Goal: Transaction & Acquisition: Obtain resource

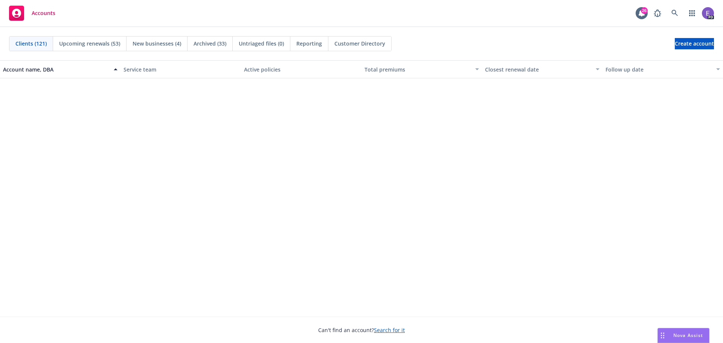
scroll to position [866, 0]
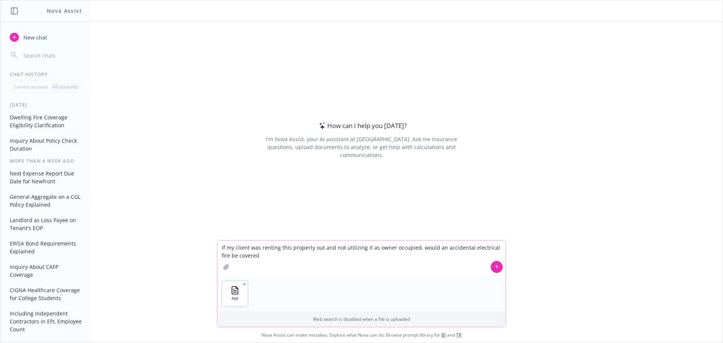
type textarea "If my client was renting this property out and not utilizing it as owner occupi…"
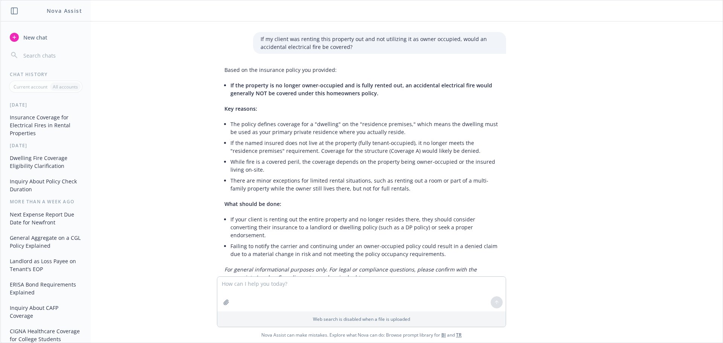
scroll to position [37, 0]
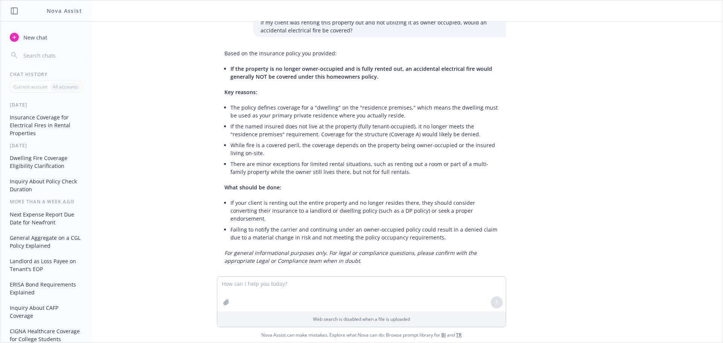
click at [172, 101] on div "pdf 2025-09-10_8408 [PERSON_NAME] Drive_Homeowners Insurance_State Farm_Policy.…" at bounding box center [361, 148] width 722 height 255
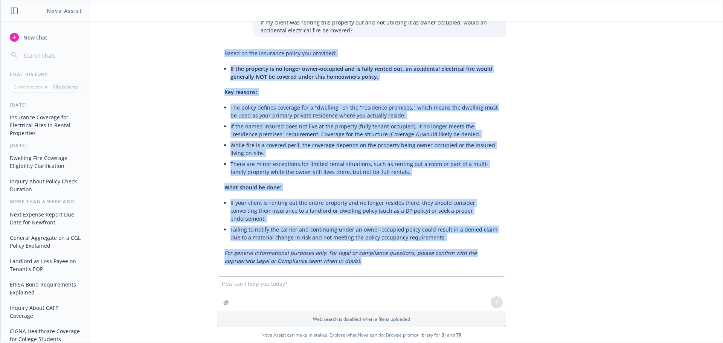
drag, startPoint x: 356, startPoint y: 254, endPoint x: 199, endPoint y: 57, distance: 251.5
click at [199, 57] on div "pdf 2025-09-10_8408 [PERSON_NAME] Drive_Homeowners Insurance_State Farm_Policy.…" at bounding box center [361, 148] width 722 height 255
copy div "Based on the insurance policy you provided: If the property is no longer owner-…"
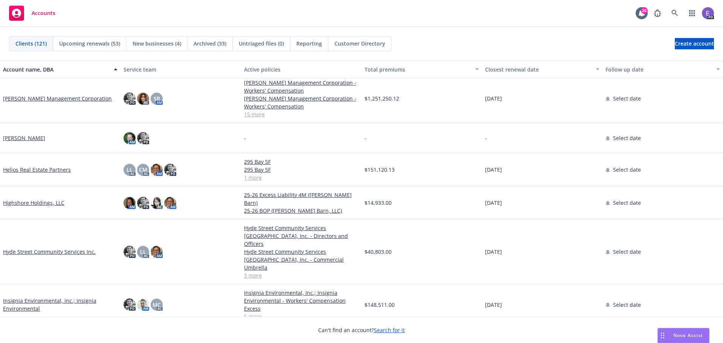
scroll to position [1205, 0]
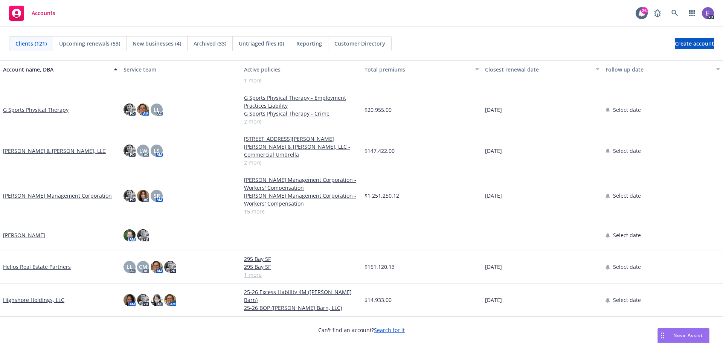
click at [40, 198] on link "[PERSON_NAME] Management Corporation" at bounding box center [57, 196] width 109 height 8
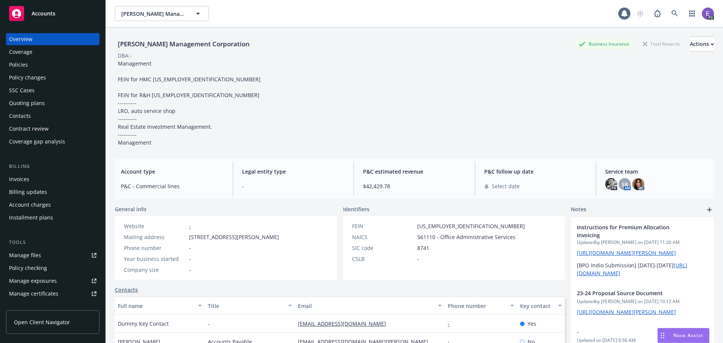
click at [24, 63] on div "Policies" at bounding box center [18, 65] width 19 height 12
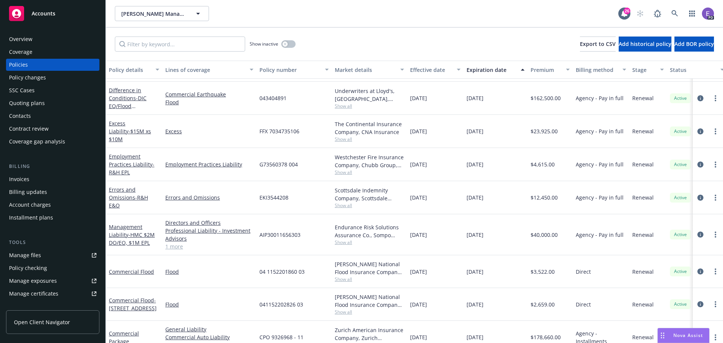
scroll to position [226, 0]
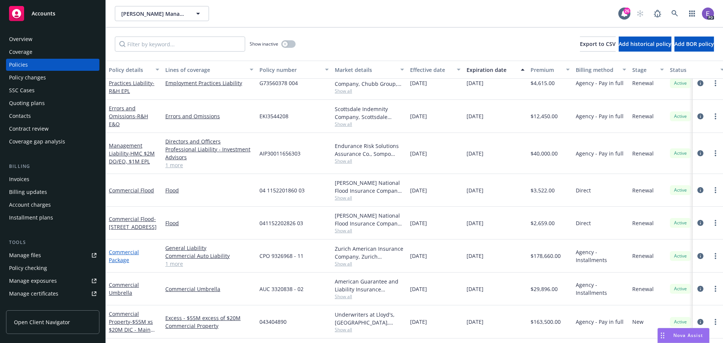
click at [121, 260] on link "Commercial Package" at bounding box center [124, 256] width 30 height 15
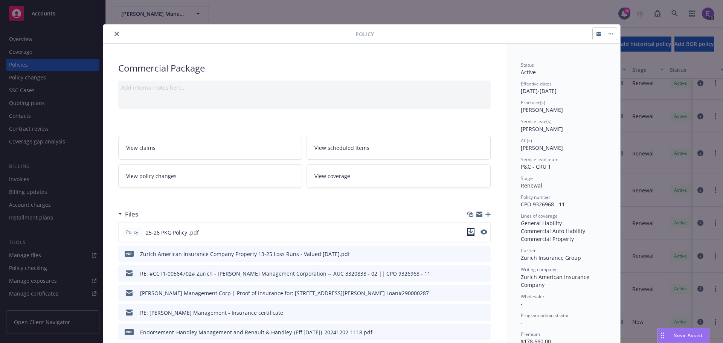
click at [468, 232] on icon "download file" at bounding box center [471, 232] width 6 height 6
click at [115, 35] on icon "close" at bounding box center [117, 34] width 5 height 5
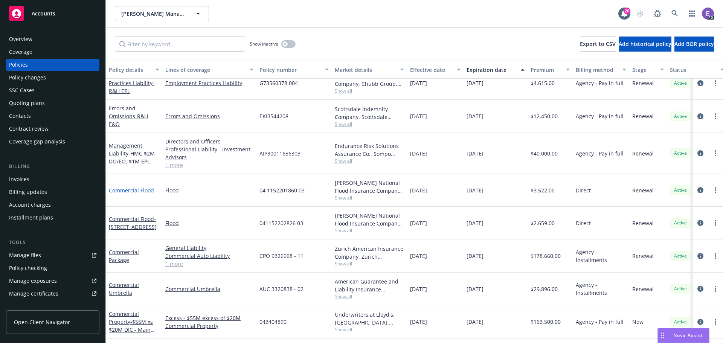
click at [116, 190] on link "Commercial Flood" at bounding box center [131, 190] width 45 height 7
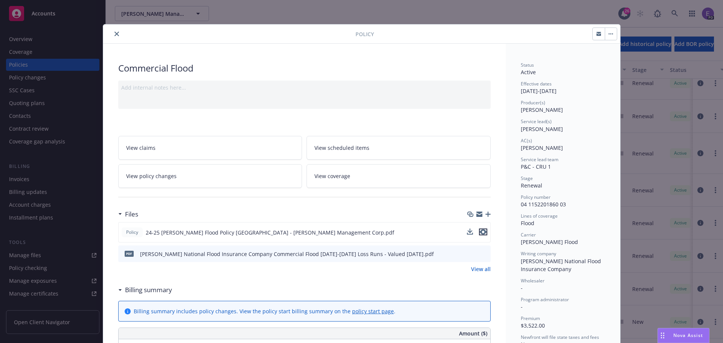
click at [481, 231] on icon "preview file" at bounding box center [483, 231] width 7 height 5
click at [115, 35] on icon "close" at bounding box center [117, 34] width 5 height 5
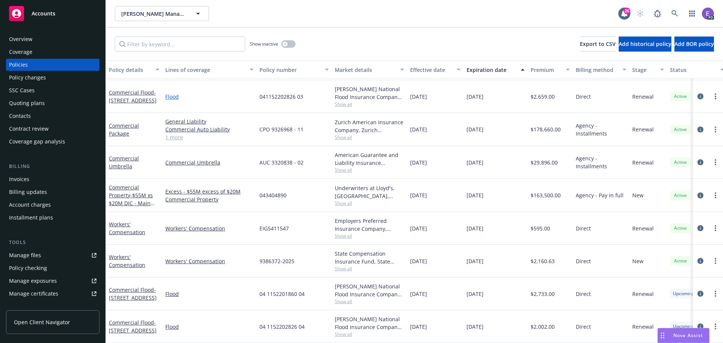
scroll to position [339, 0]
click at [121, 323] on span "- 2650-2656 E BAYSHORE RD, PALO ALTO CA 94303" at bounding box center [133, 326] width 48 height 15
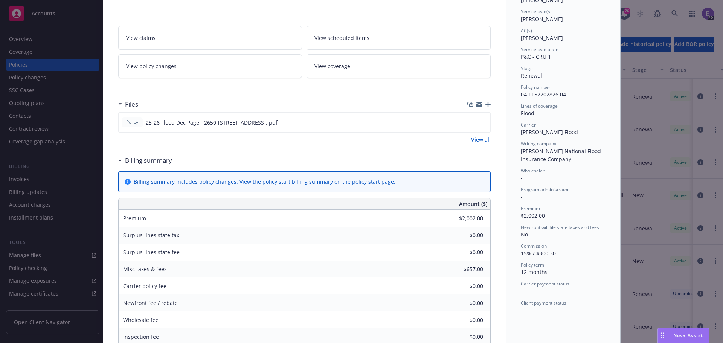
scroll to position [113, 0]
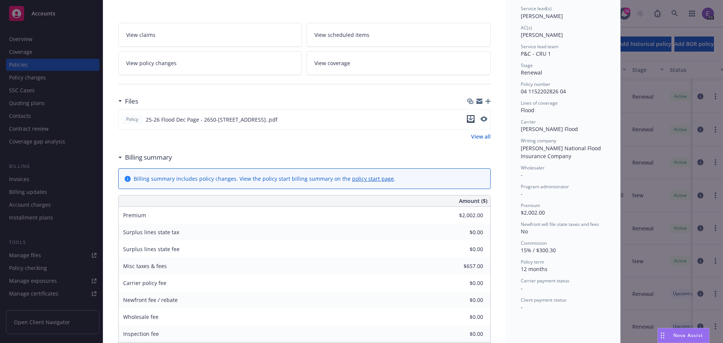
click at [468, 120] on icon "download file" at bounding box center [471, 119] width 6 height 6
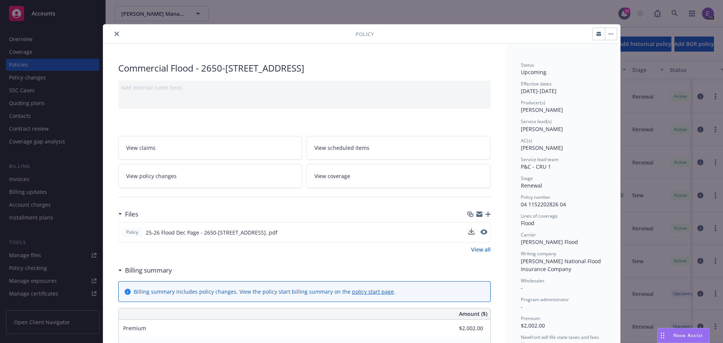
click at [113, 37] on button "close" at bounding box center [116, 33] width 9 height 9
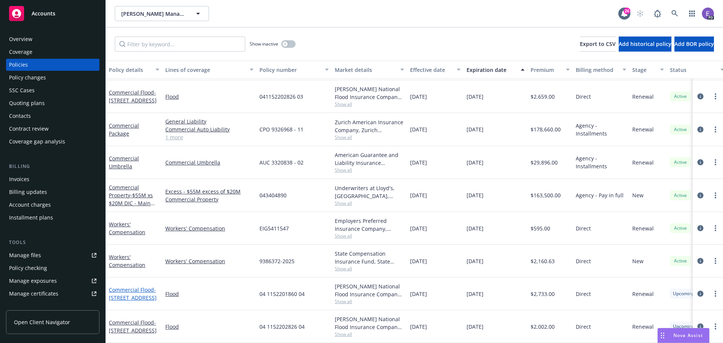
click at [133, 286] on link "Commercial Flood - 3400 W BAYSHORE RD, PALO ALTO CA 94303" at bounding box center [133, 293] width 48 height 15
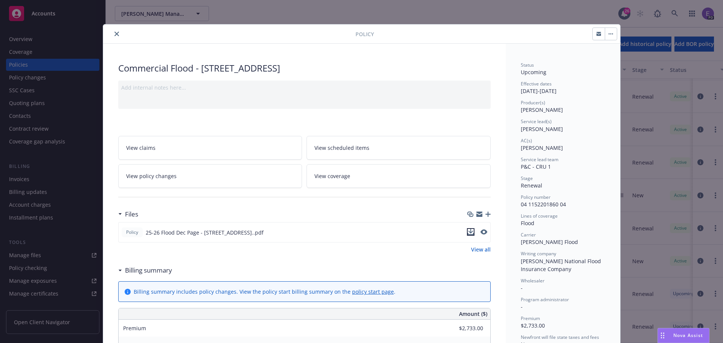
click at [468, 233] on icon "download file" at bounding box center [471, 232] width 6 height 6
click at [115, 35] on icon "close" at bounding box center [117, 34] width 5 height 5
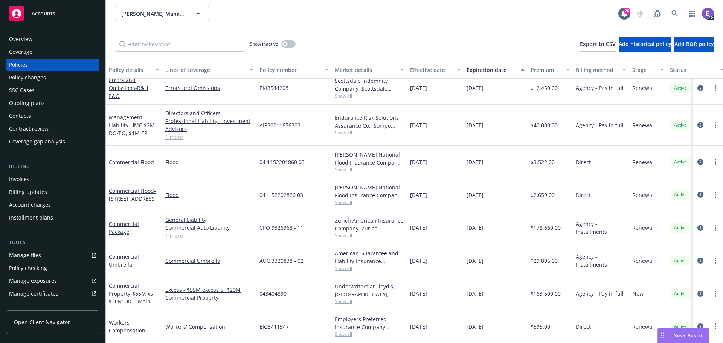
scroll to position [226, 0]
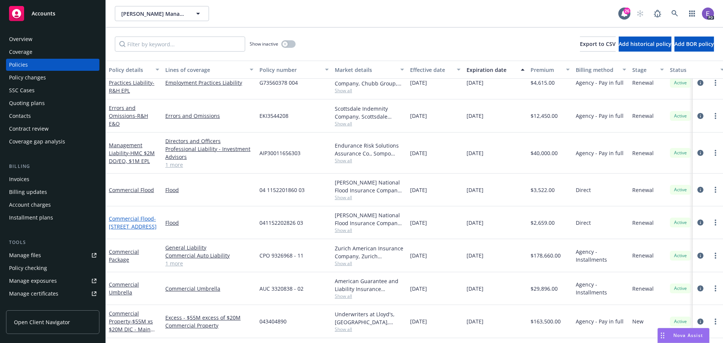
click at [124, 230] on span "- 2650-2656 E Bayshore, Palo Alto" at bounding box center [133, 222] width 48 height 15
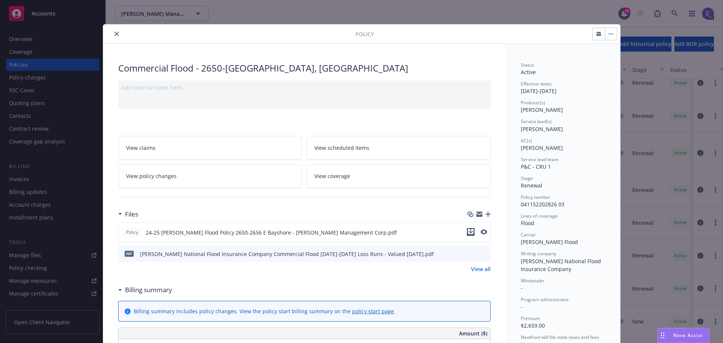
click at [469, 233] on icon "download file" at bounding box center [471, 232] width 6 height 6
click at [115, 32] on icon "close" at bounding box center [117, 34] width 5 height 5
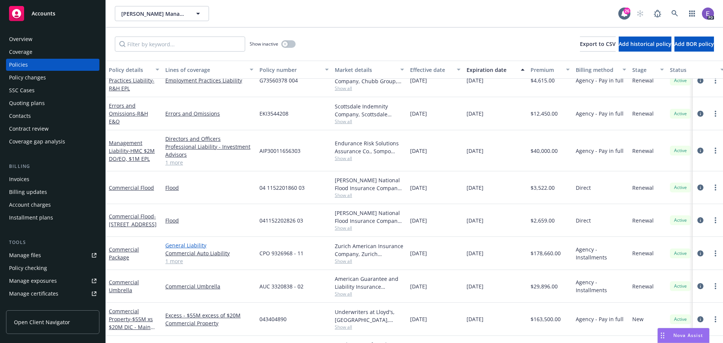
scroll to position [226, 0]
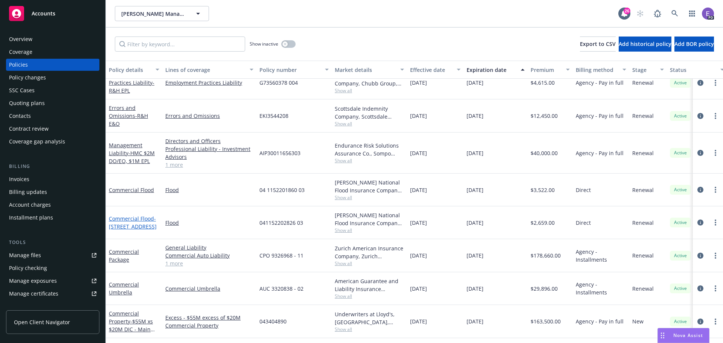
click at [126, 217] on link "Commercial Flood - 2650-2656 E Bayshore, Palo Alto" at bounding box center [133, 222] width 48 height 15
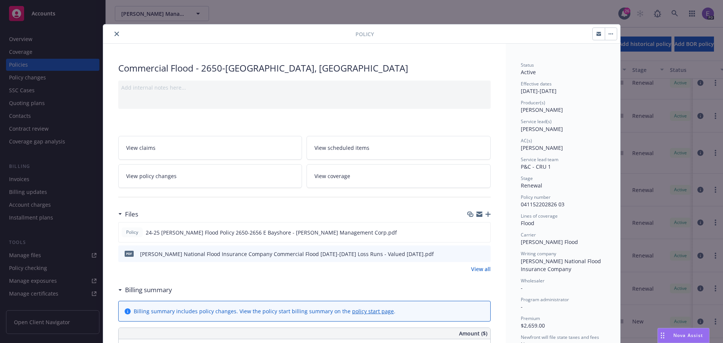
scroll to position [23, 0]
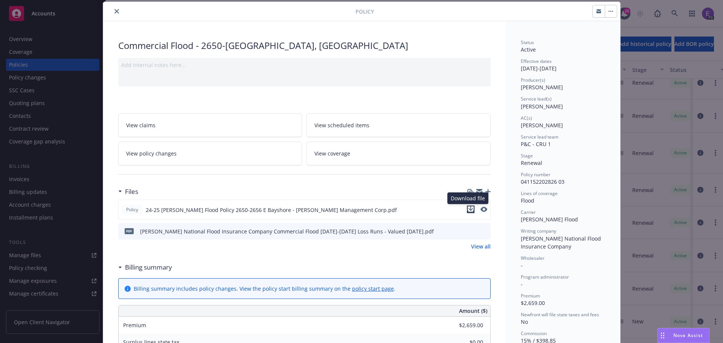
click at [470, 208] on icon "download file" at bounding box center [471, 209] width 6 height 6
click at [114, 14] on button "close" at bounding box center [116, 11] width 9 height 9
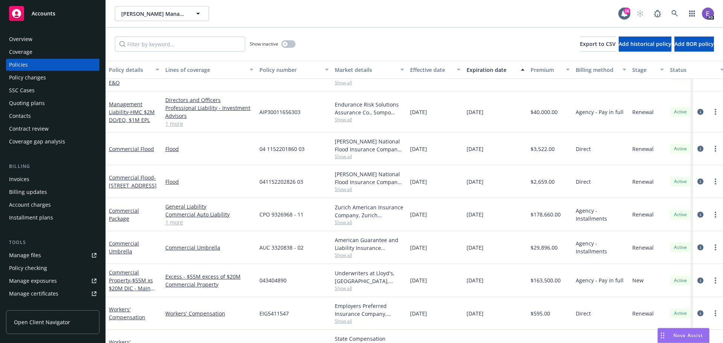
scroll to position [264, 0]
click at [119, 149] on link "Commercial Flood" at bounding box center [131, 149] width 45 height 7
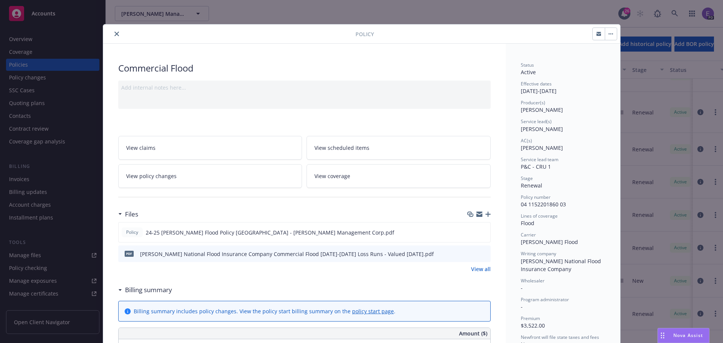
click at [115, 33] on icon "close" at bounding box center [117, 34] width 5 height 5
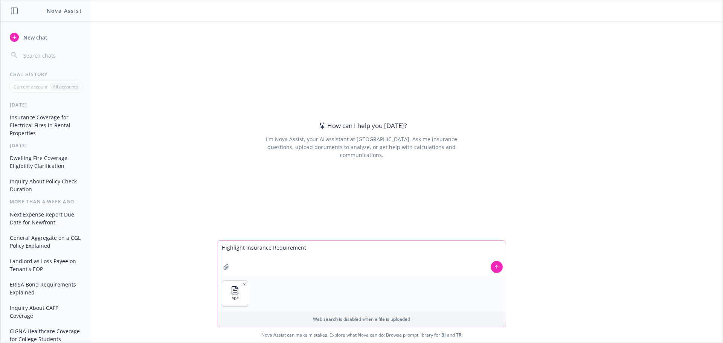
type textarea "Highlight Insurance Requirements"
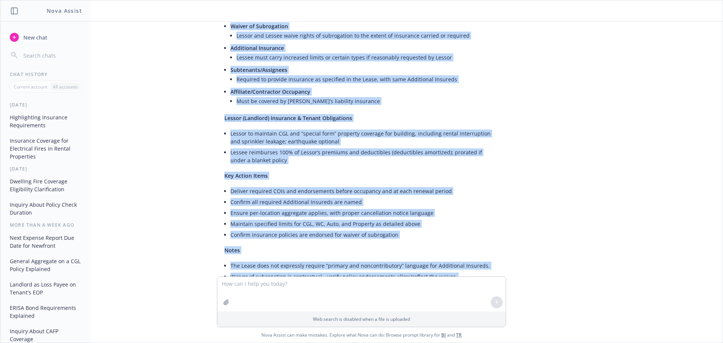
scroll to position [379, 0]
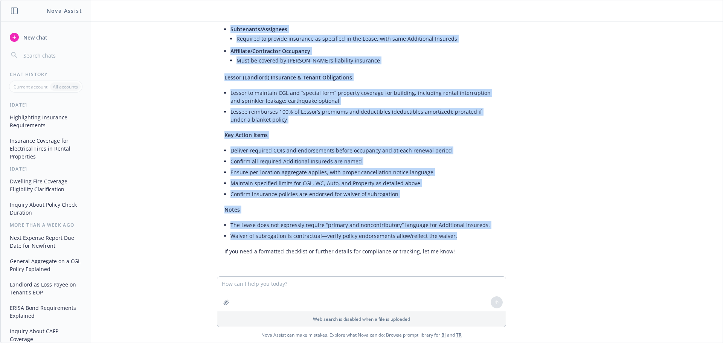
drag, startPoint x: 219, startPoint y: 106, endPoint x: 451, endPoint y: 241, distance: 268.5
copy div "Required of Lessee (Tenant) Commercial General Liability (CGL) $2,000,000 per o…"
click at [267, 185] on li "Maintain specified limits for CGL, WC, Auto, and Property as detailed above" at bounding box center [365, 183] width 268 height 11
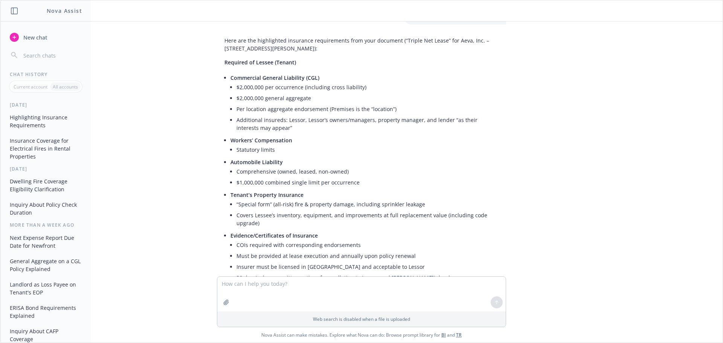
scroll to position [40, 0]
